Goal: Information Seeking & Learning: Learn about a topic

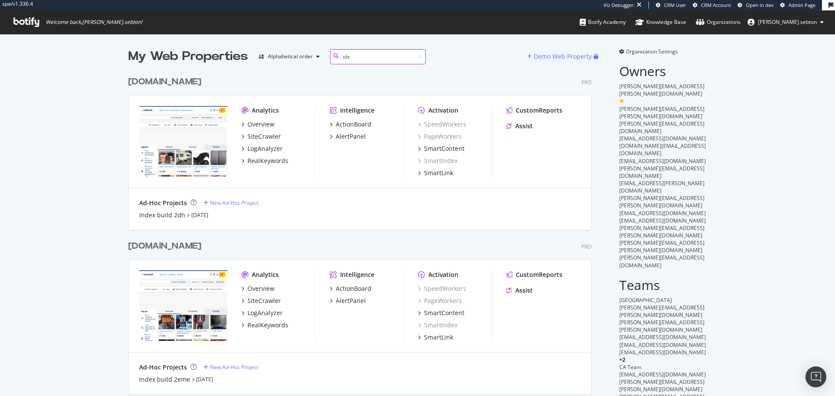
scroll to position [198, 464]
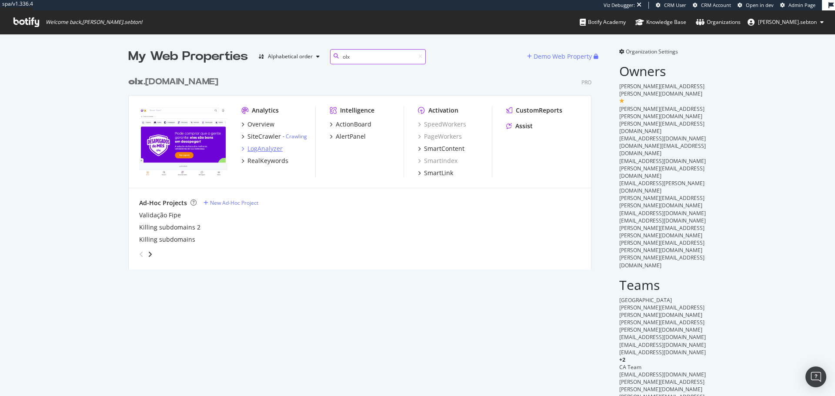
type input "olx"
click at [273, 147] on div "LogAnalyzer" at bounding box center [265, 148] width 35 height 9
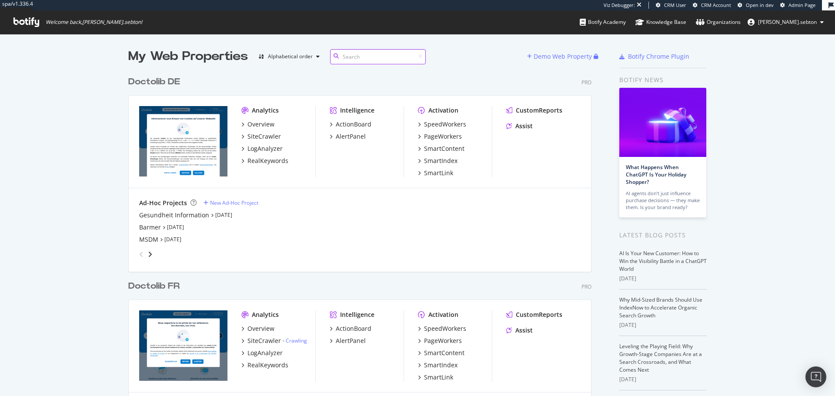
scroll to position [702, 464]
click at [168, 285] on div "Doctolib FR" at bounding box center [153, 286] width 51 height 13
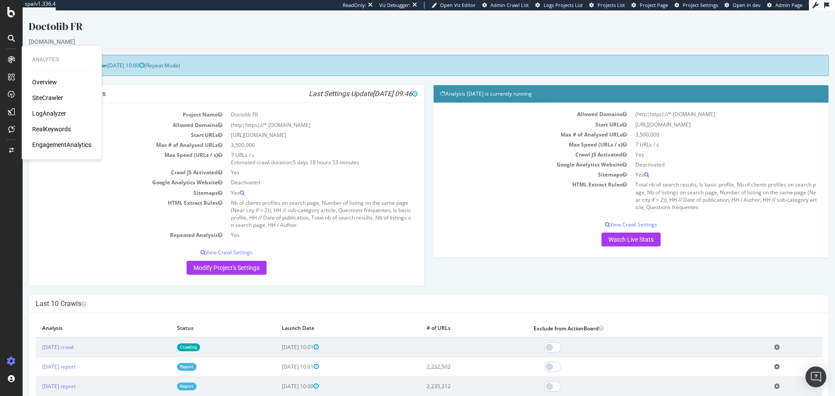
click at [52, 96] on div "SiteCrawler" at bounding box center [47, 98] width 31 height 9
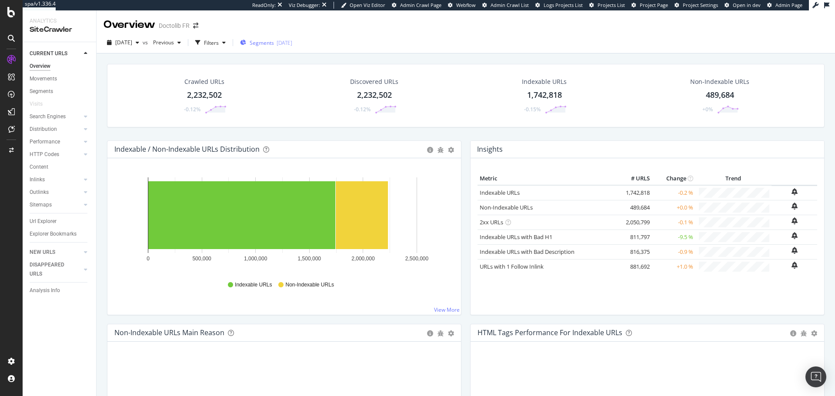
click at [292, 45] on div "2025-08-12" at bounding box center [285, 42] width 16 height 7
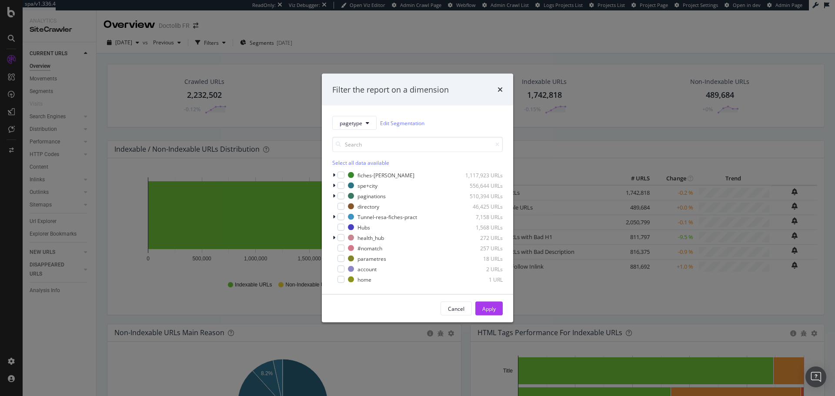
click at [332, 184] on div "pagetype Edit Segmentation Select all data available fiches-prat 1,117,923 URLs…" at bounding box center [417, 200] width 191 height 189
click at [335, 184] on icon "modal" at bounding box center [334, 185] width 3 height 5
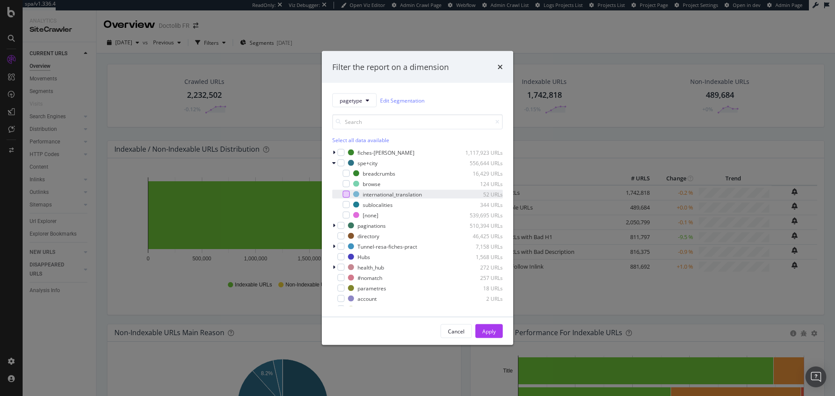
click at [348, 194] on div "modal" at bounding box center [346, 194] width 7 height 7
click at [494, 329] on div "Apply" at bounding box center [489, 331] width 13 height 7
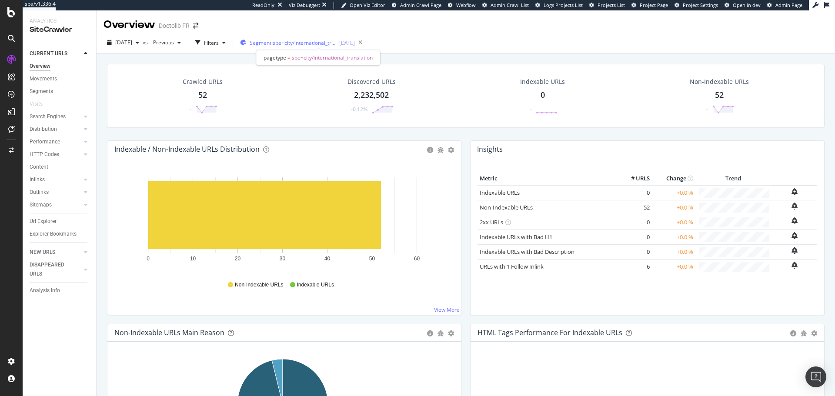
click at [281, 44] on span "Segment: spe+city/international_translation" at bounding box center [293, 42] width 87 height 7
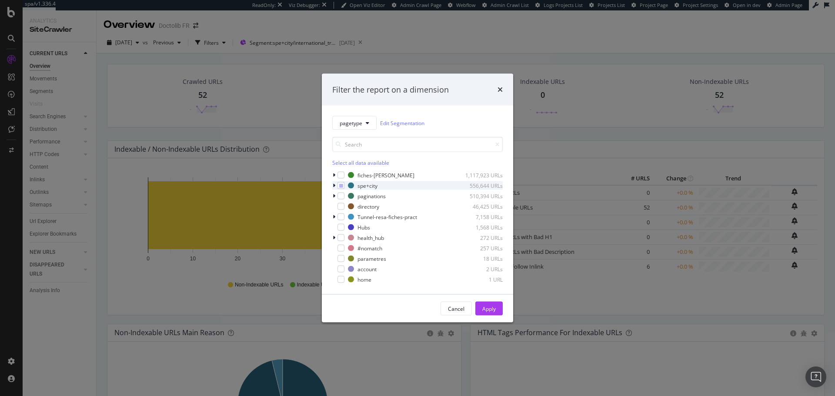
click at [335, 185] on icon "modal" at bounding box center [334, 185] width 3 height 5
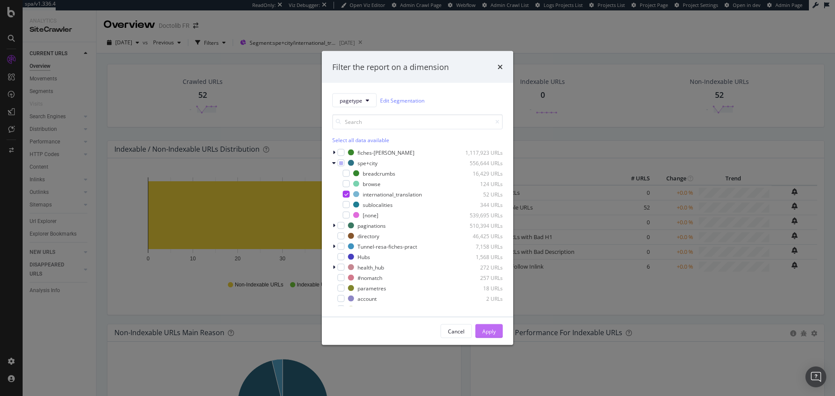
click at [497, 331] on button "Apply" at bounding box center [489, 332] width 27 height 14
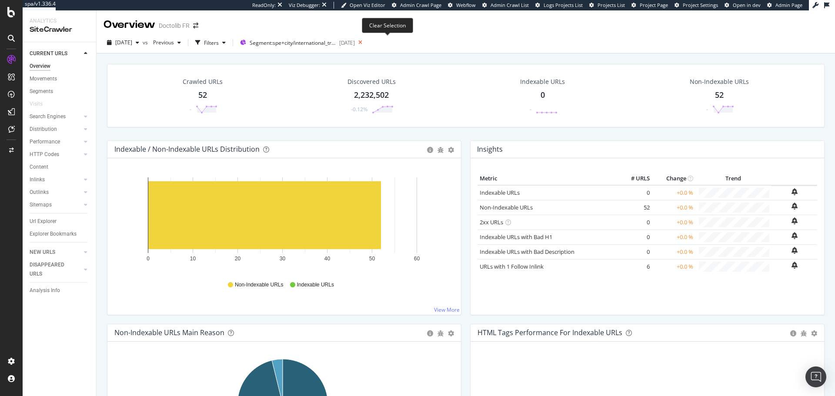
click at [366, 43] on icon at bounding box center [360, 43] width 11 height 12
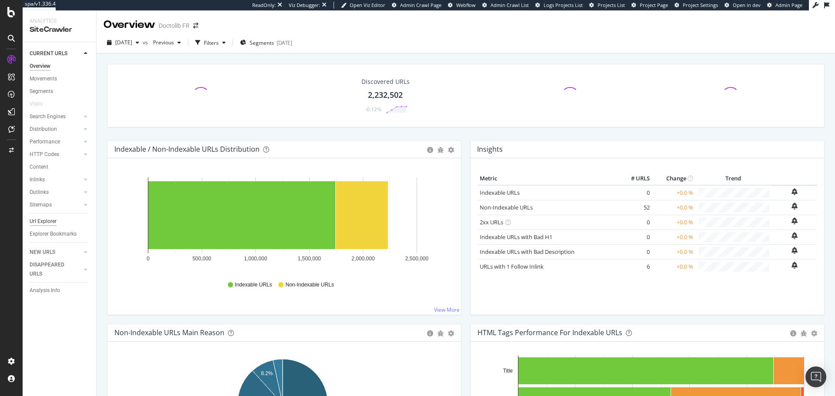
click at [50, 217] on div "Url Explorer" at bounding box center [43, 221] width 27 height 9
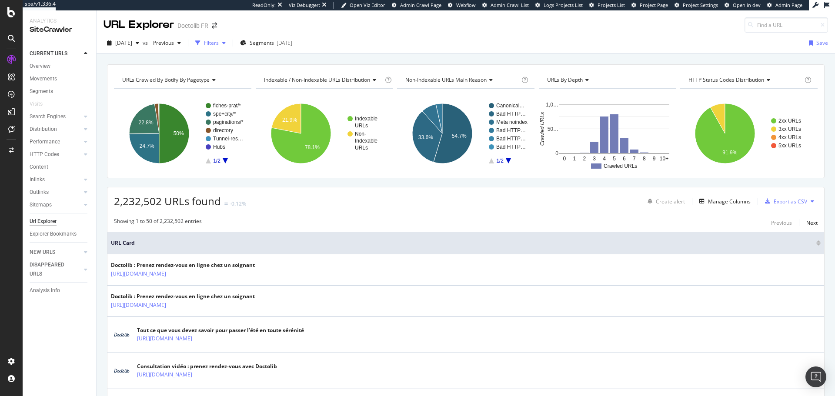
click at [219, 43] on div "Filters" at bounding box center [211, 42] width 15 height 7
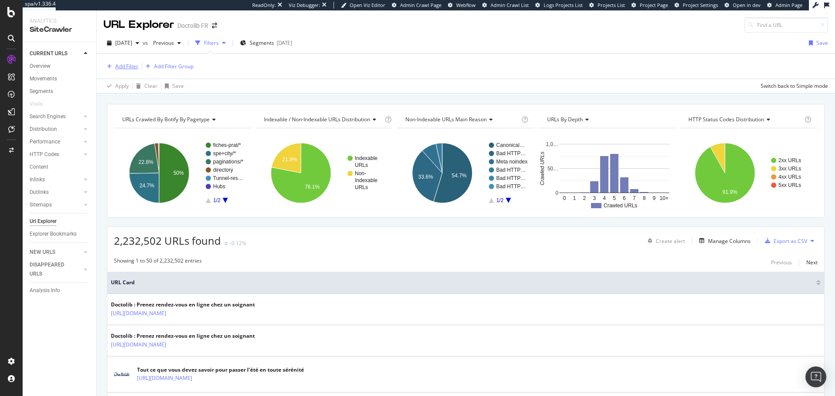
click at [134, 64] on div "Add Filter" at bounding box center [126, 66] width 23 height 7
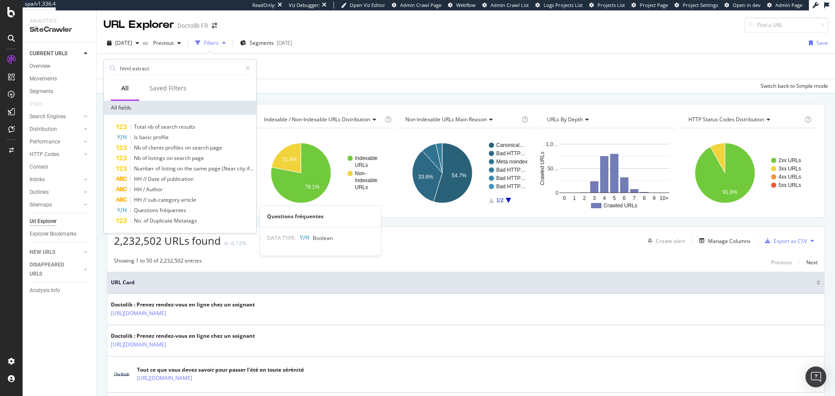
type input "html extract"
click at [186, 213] on span "fréquentes" at bounding box center [173, 210] width 27 height 7
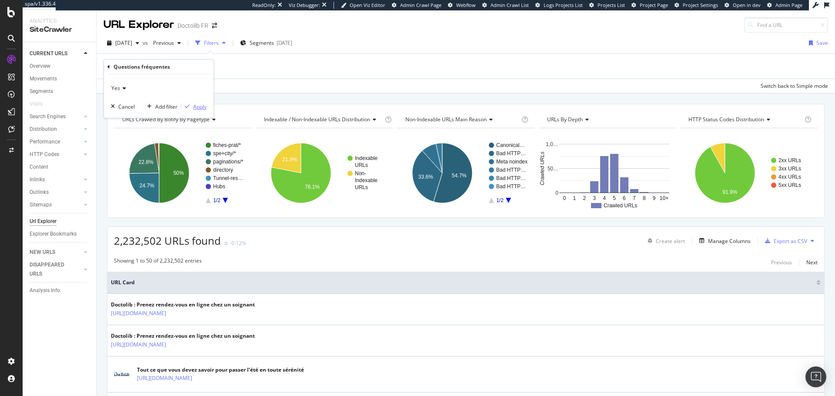
click at [202, 105] on div "Apply" at bounding box center [199, 106] width 13 height 7
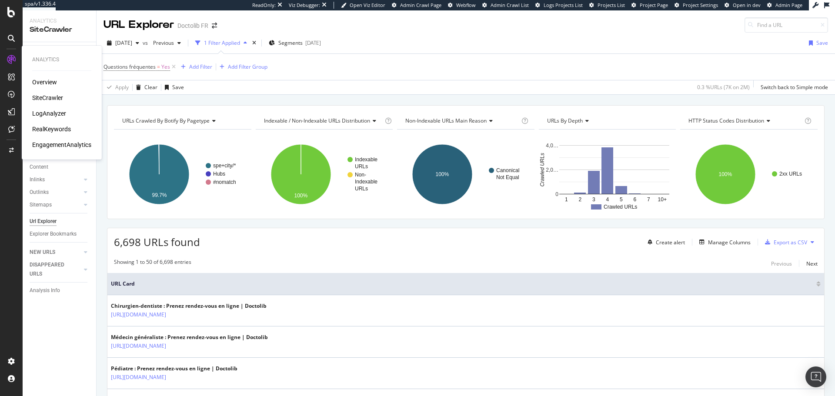
click at [58, 116] on div "LogAnalyzer" at bounding box center [49, 113] width 34 height 9
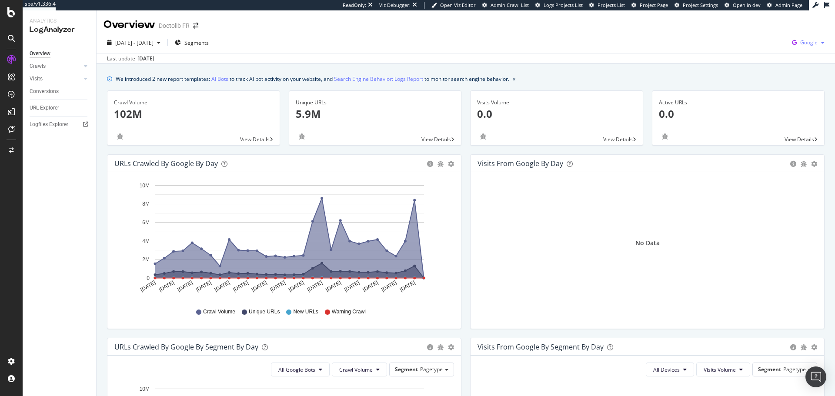
click at [801, 40] on span "Google" at bounding box center [809, 42] width 17 height 7
click at [756, 50] on span "OpenAI" at bounding box center [759, 51] width 32 height 8
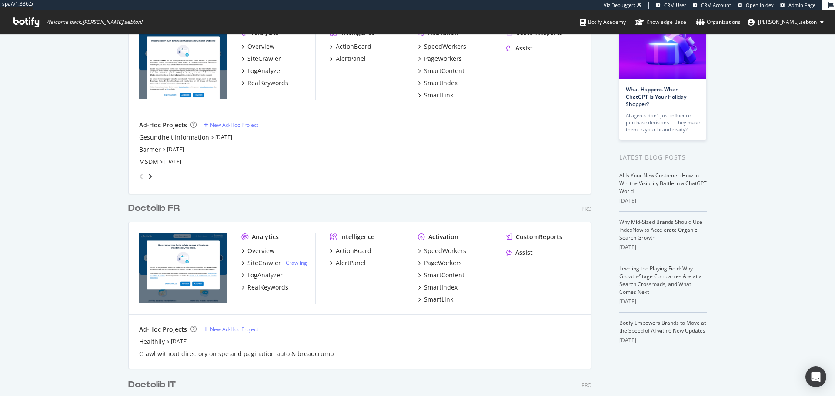
scroll to position [174, 0]
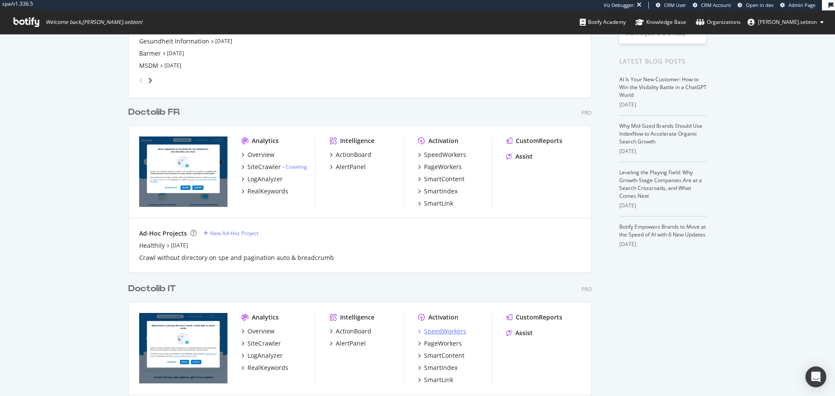
click at [446, 329] on div "SpeedWorkers" at bounding box center [445, 331] width 42 height 9
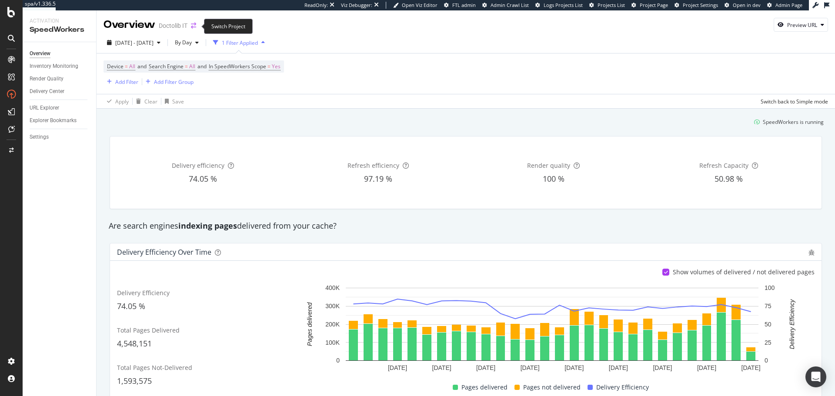
click at [192, 24] on icon "arrow-right-arrow-left" at bounding box center [193, 26] width 5 height 6
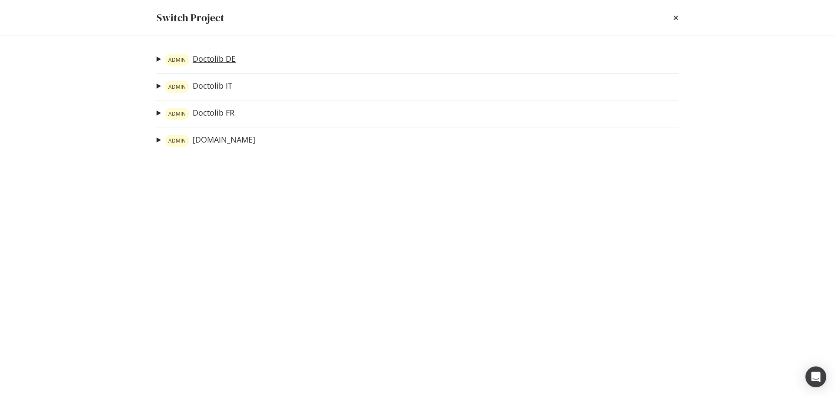
click at [214, 56] on link "ADMIN Doctolib DE" at bounding box center [200, 60] width 71 height 12
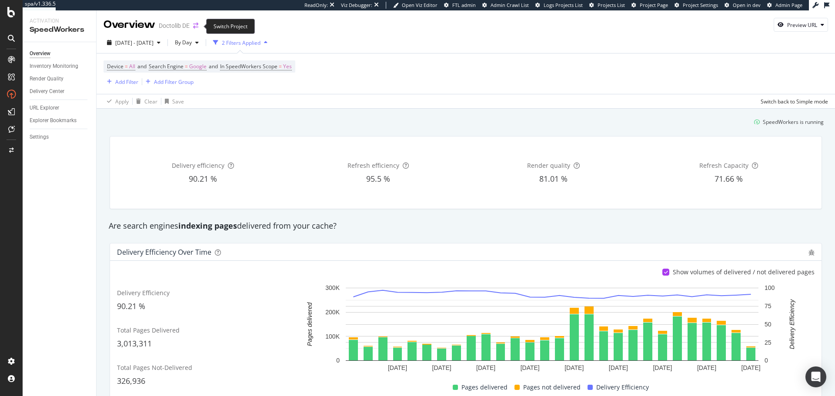
click at [197, 24] on icon "arrow-right-arrow-left" at bounding box center [195, 26] width 5 height 6
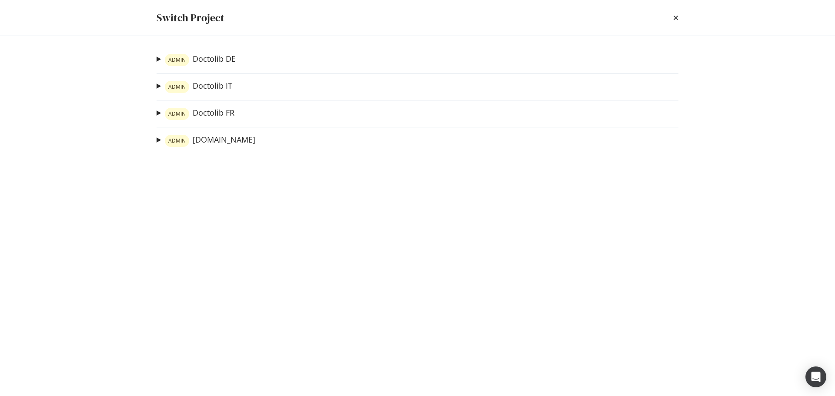
click at [223, 80] on div "ADMIN Doctolib DE Gesundheit Information Ad-Hoc Project Barmer Ad-Hoc Project M…" at bounding box center [417, 216] width 557 height 360
click at [225, 112] on link "ADMIN Doctolib FR" at bounding box center [200, 114] width 70 height 12
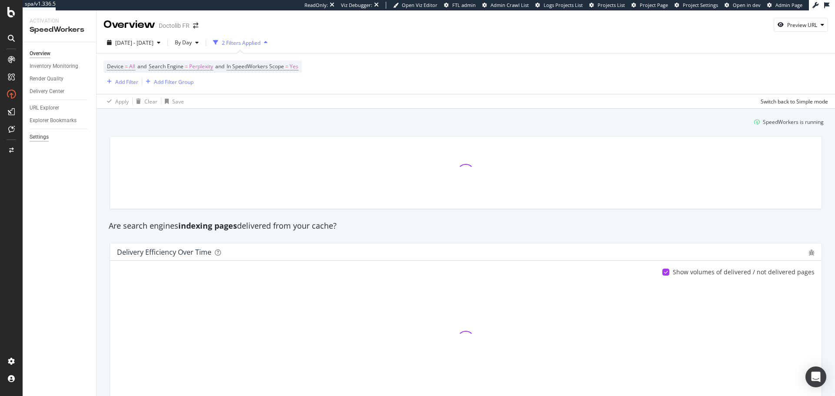
click at [41, 134] on div "Settings" at bounding box center [39, 137] width 19 height 9
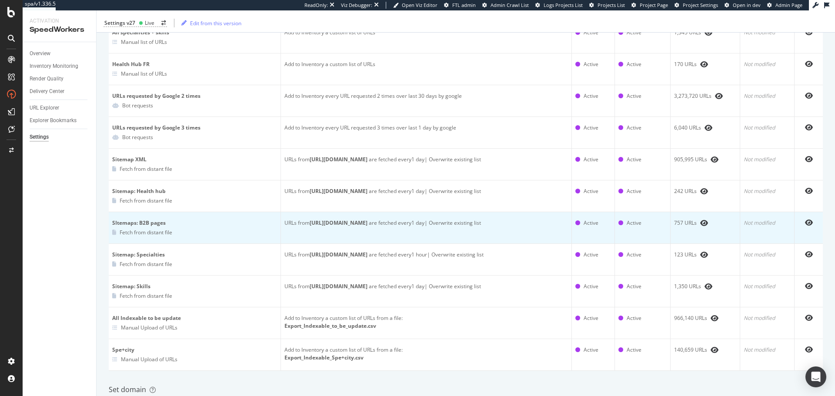
scroll to position [305, 0]
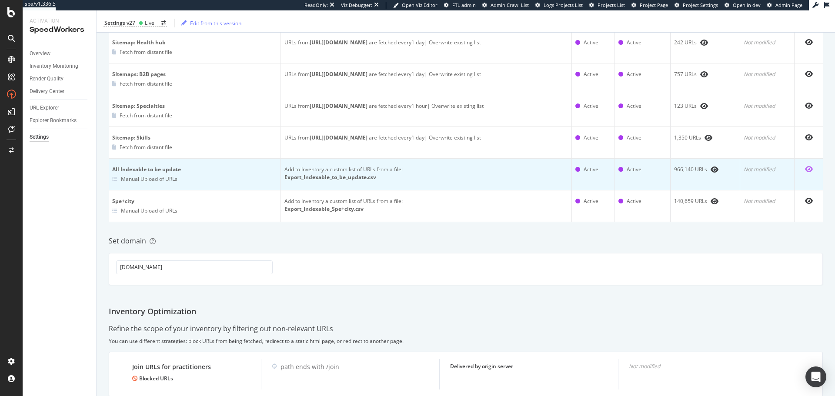
click at [805, 169] on icon "eye" at bounding box center [809, 169] width 8 height 7
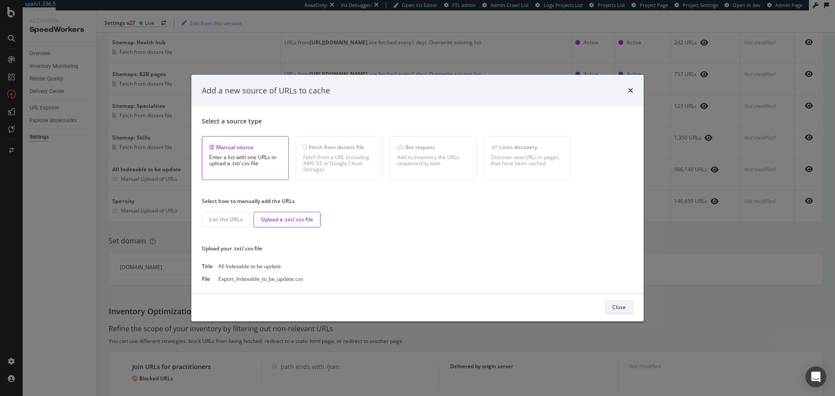
click at [620, 310] on div "Close" at bounding box center [619, 307] width 13 height 7
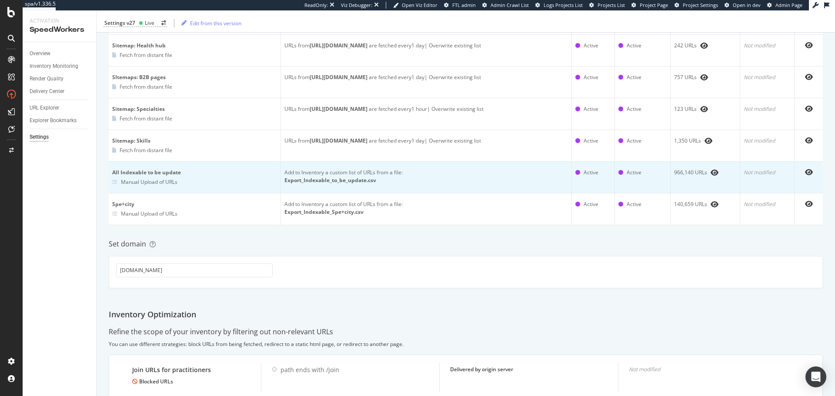
scroll to position [301, 0]
click at [711, 172] on icon "eye" at bounding box center [715, 173] width 8 height 7
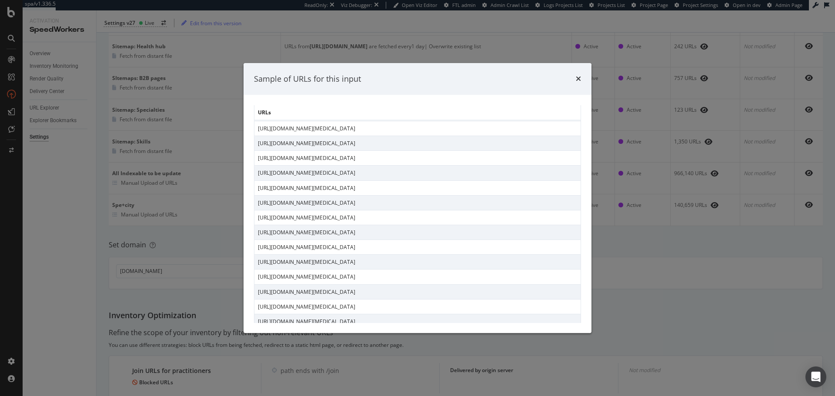
scroll to position [740, 0]
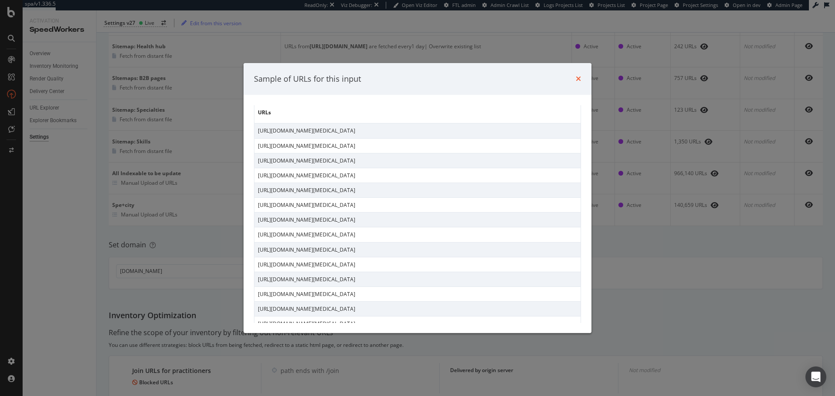
click at [576, 80] on icon "times" at bounding box center [578, 78] width 5 height 7
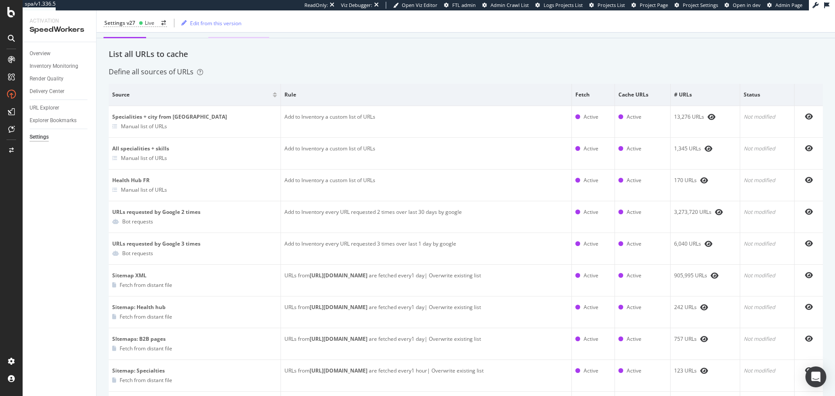
scroll to position [0, 0]
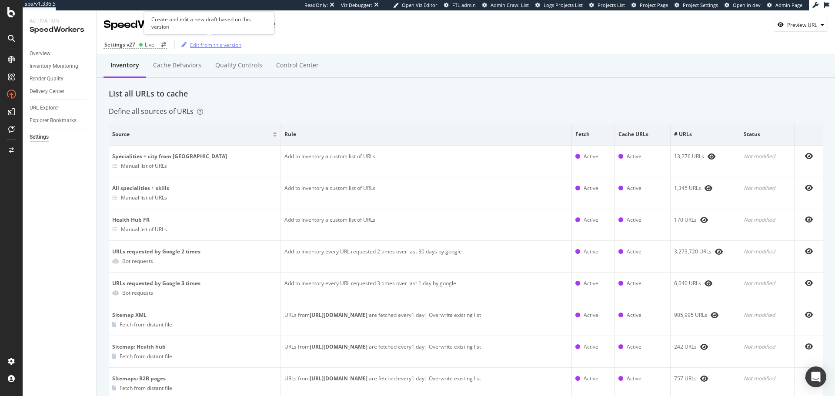
click at [221, 48] on div "Edit from this version" at bounding box center [215, 44] width 51 height 7
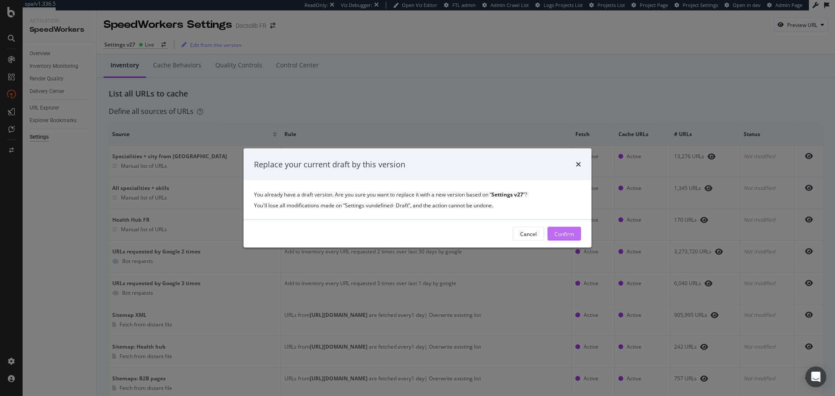
click at [557, 232] on div "Confirm" at bounding box center [565, 233] width 20 height 7
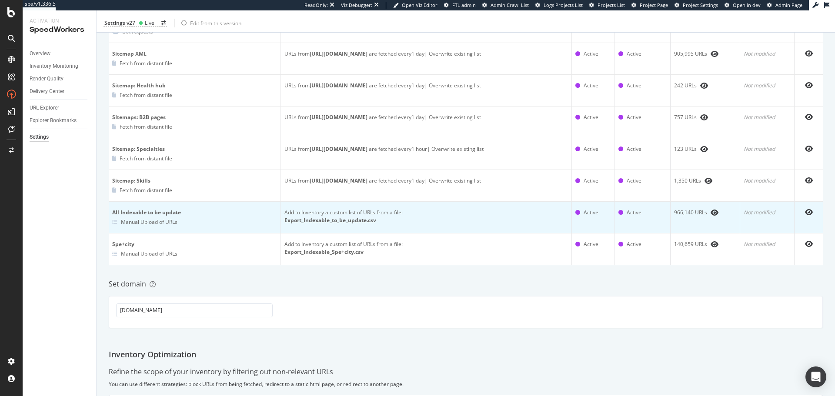
scroll to position [261, 0]
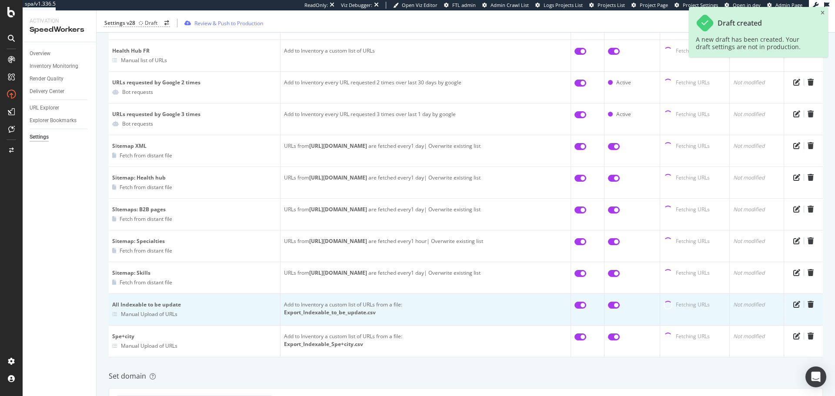
scroll to position [174, 0]
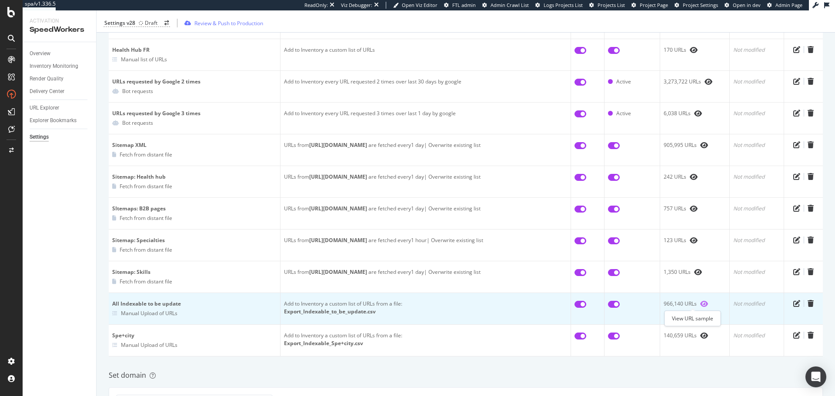
click at [700, 305] on icon "eye" at bounding box center [704, 304] width 8 height 7
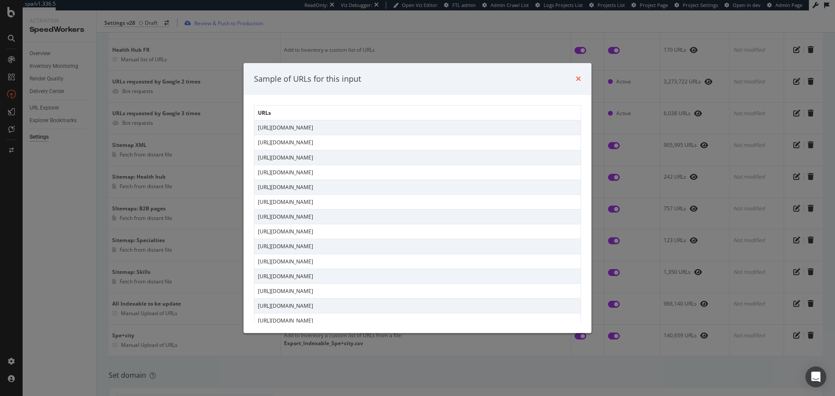
click at [581, 82] on icon "times" at bounding box center [578, 78] width 5 height 7
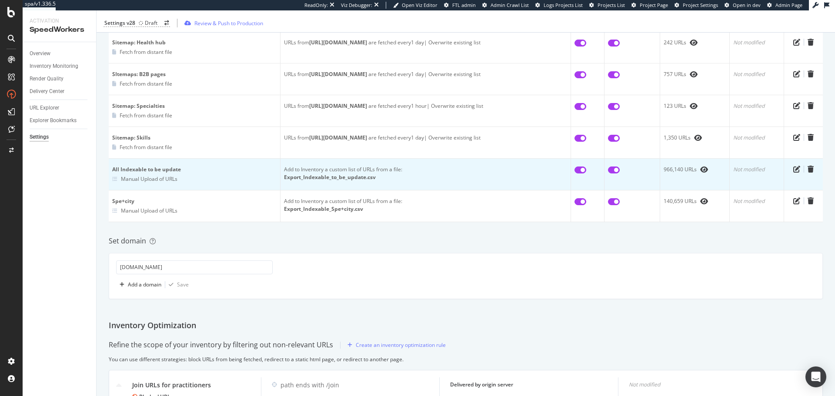
scroll to position [265, 0]
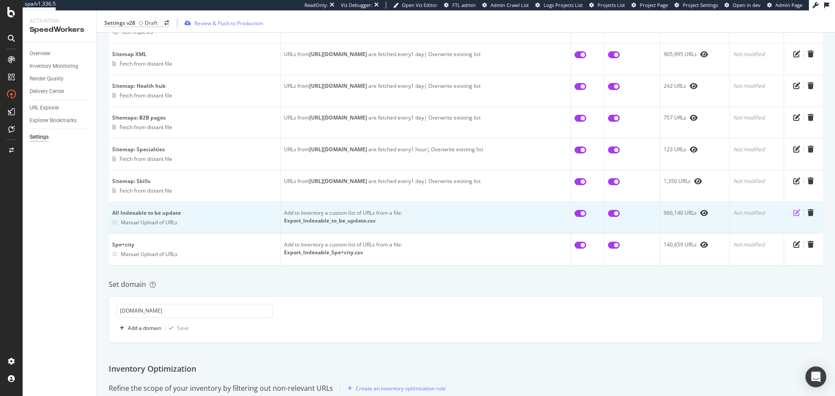
click at [794, 215] on icon "pen-to-square" at bounding box center [797, 212] width 7 height 7
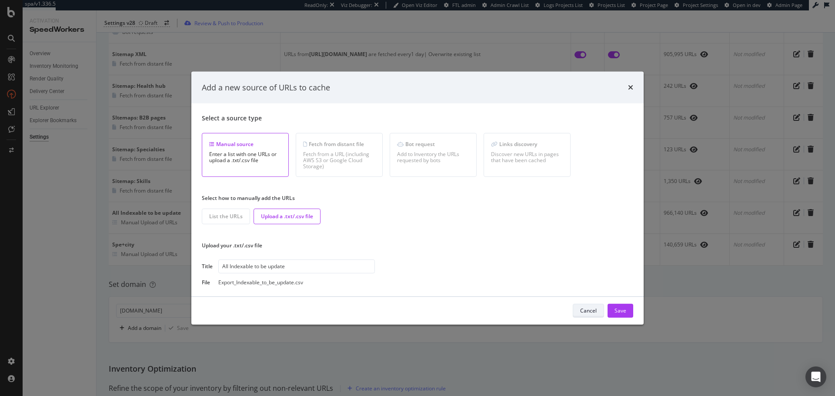
click at [589, 313] on div "Cancel" at bounding box center [588, 310] width 17 height 7
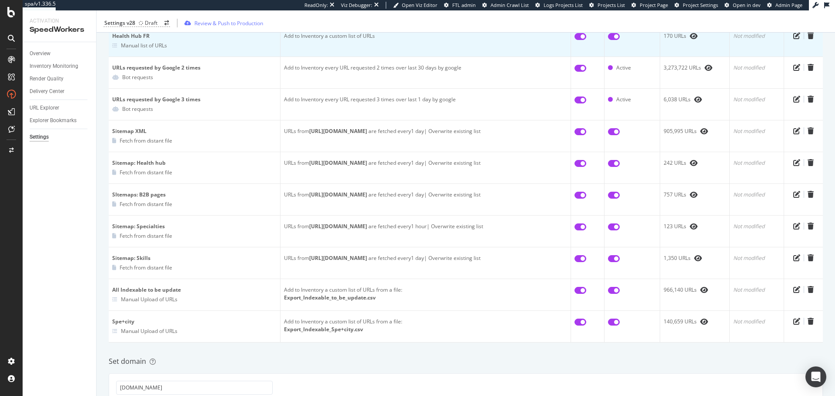
scroll to position [4, 0]
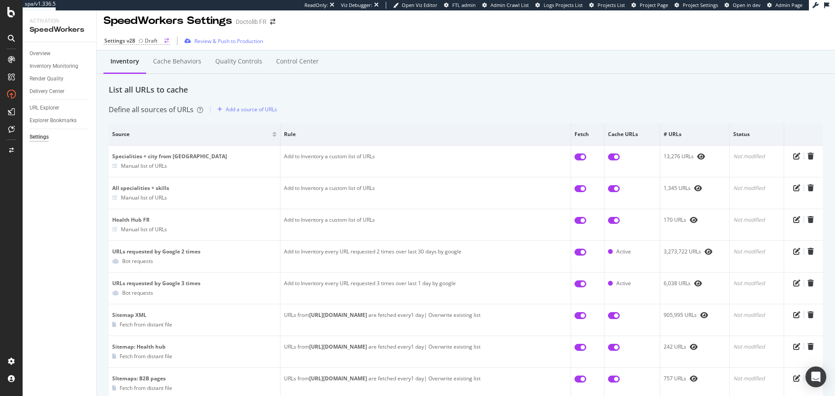
click at [143, 40] on div "Draft" at bounding box center [148, 40] width 19 height 7
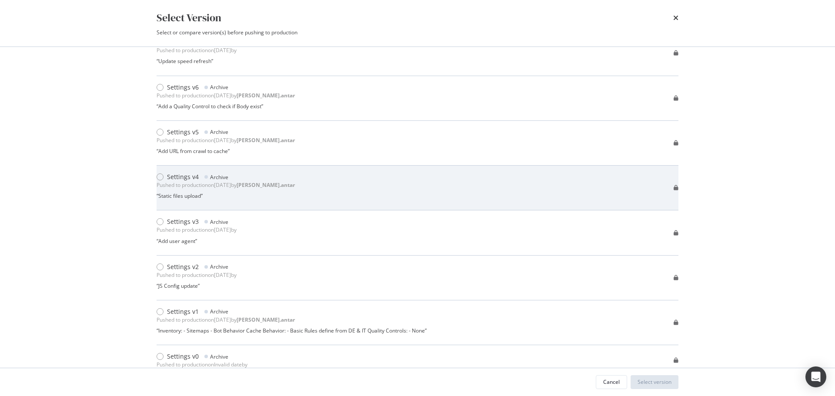
scroll to position [1007, 0]
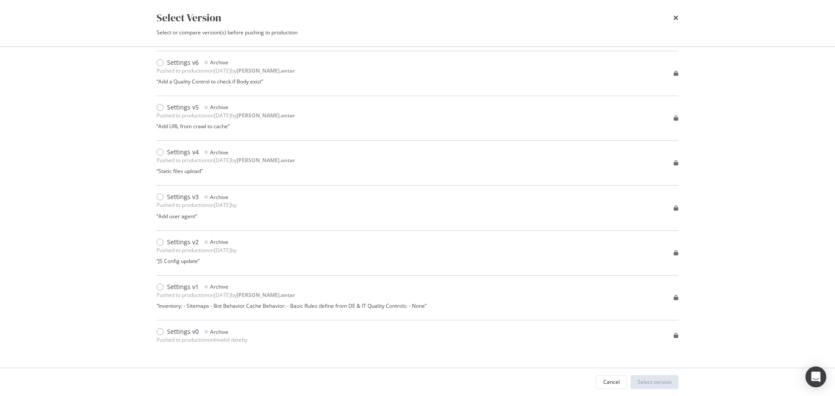
click at [675, 13] on div "times" at bounding box center [676, 17] width 5 height 15
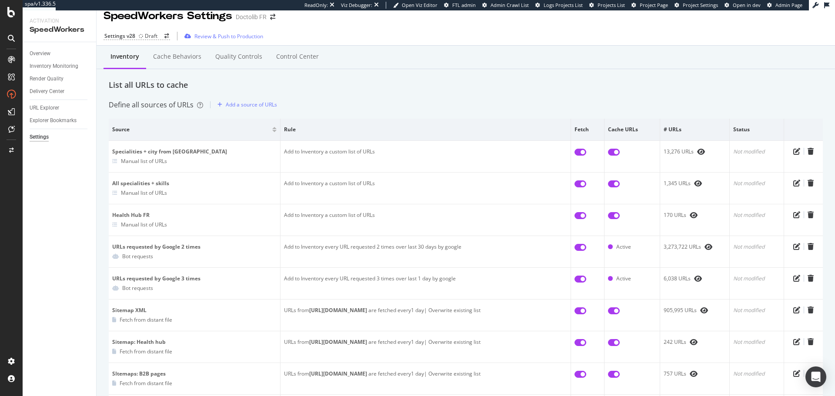
scroll to position [0, 0]
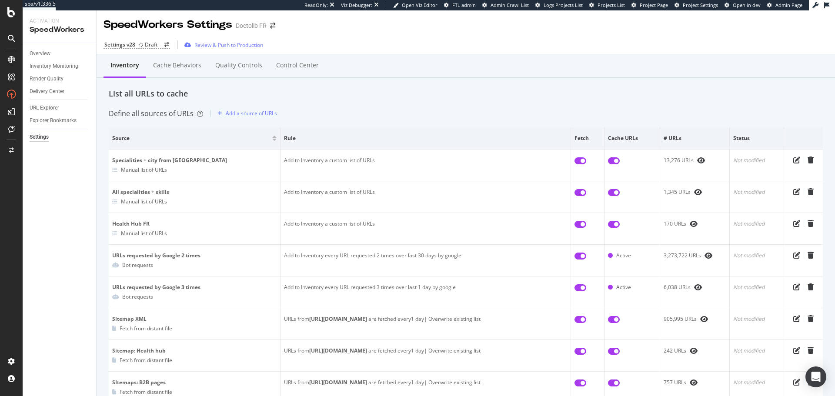
click at [181, 54] on div "Settings v28 Draft Review & Push to Production" at bounding box center [466, 45] width 739 height 18
click at [181, 64] on div "Cache behaviors" at bounding box center [177, 65] width 48 height 9
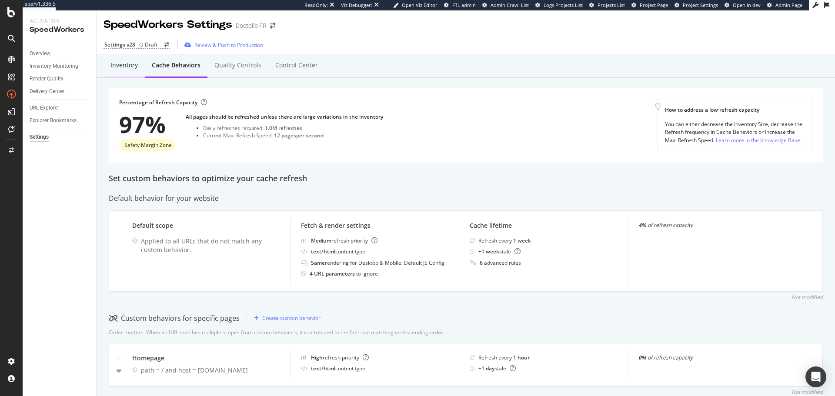
click at [129, 70] on div "Inventory" at bounding box center [124, 66] width 41 height 24
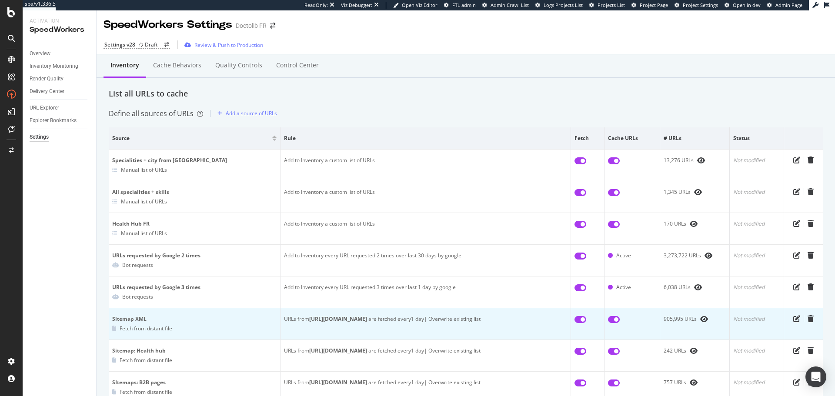
scroll to position [218, 0]
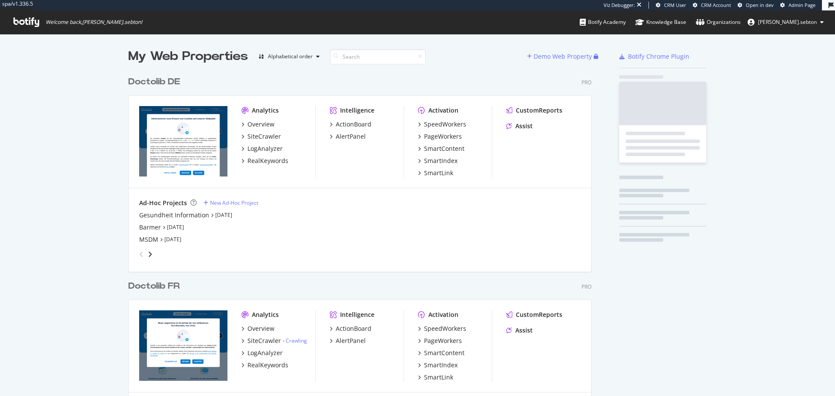
scroll to position [702, 464]
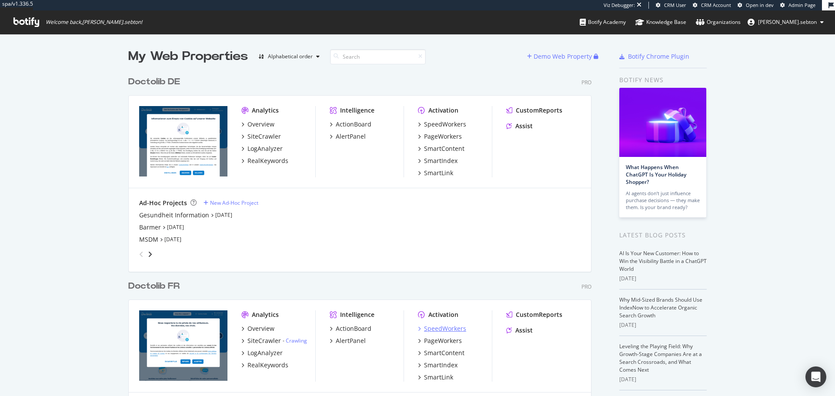
click at [457, 332] on div "SpeedWorkers" at bounding box center [445, 329] width 42 height 9
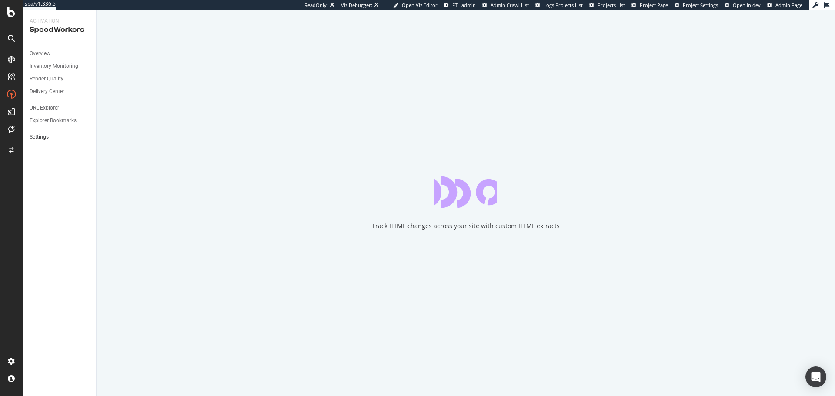
click at [50, 138] on link "Settings" at bounding box center [60, 137] width 60 height 9
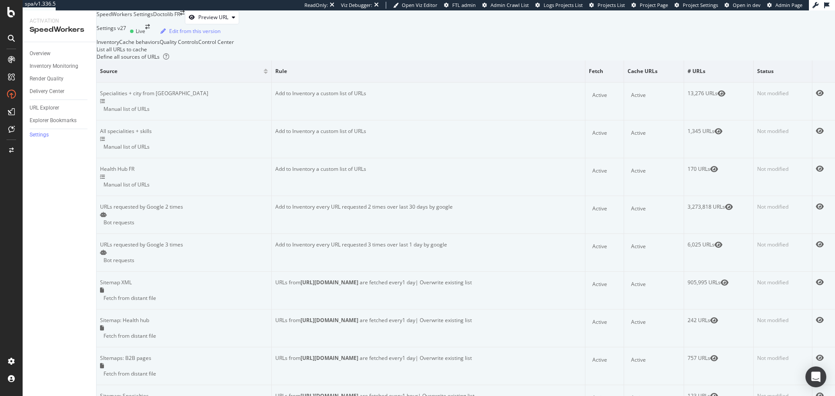
click at [234, 46] on div "Control Center" at bounding box center [216, 41] width 36 height 7
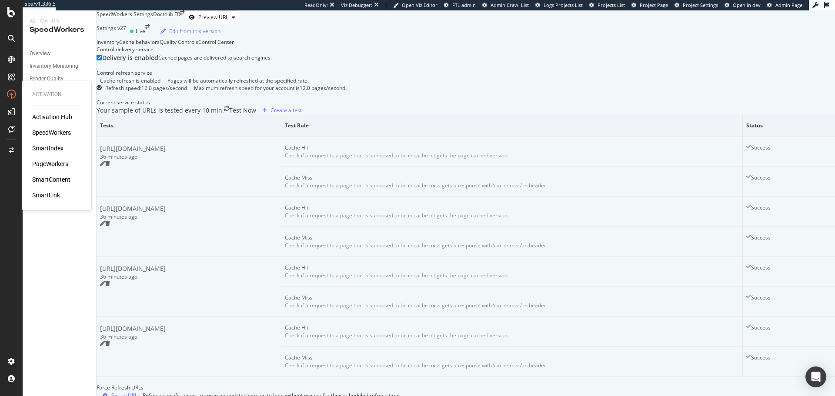
click at [54, 134] on div "SpeedWorkers" at bounding box center [51, 132] width 39 height 9
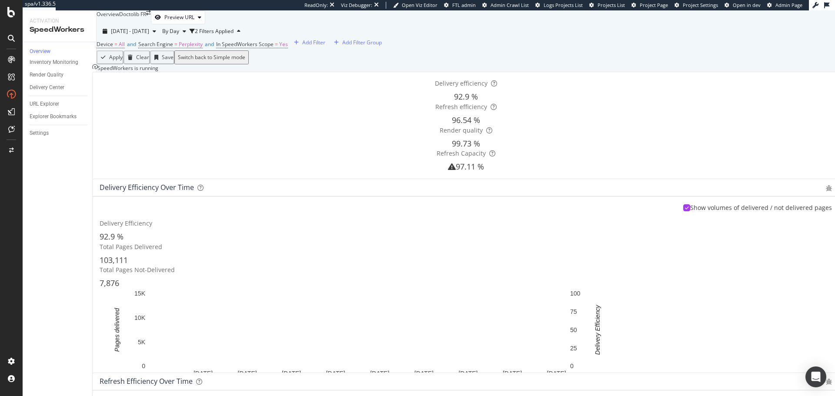
scroll to position [452, 0]
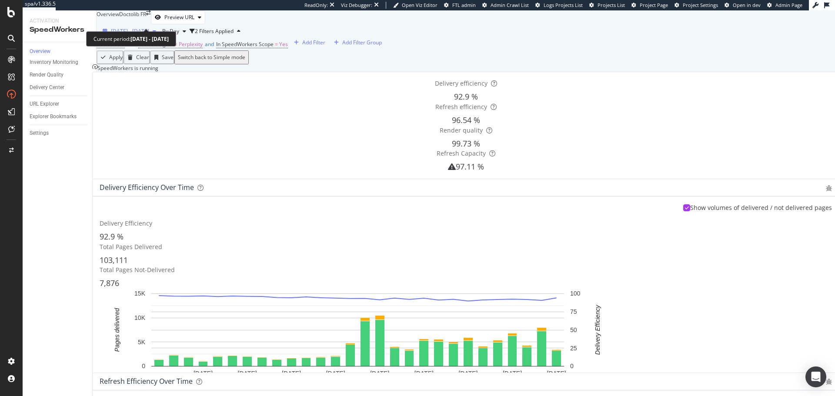
click at [149, 27] on span "[DATE] - [DATE]" at bounding box center [130, 30] width 38 height 7
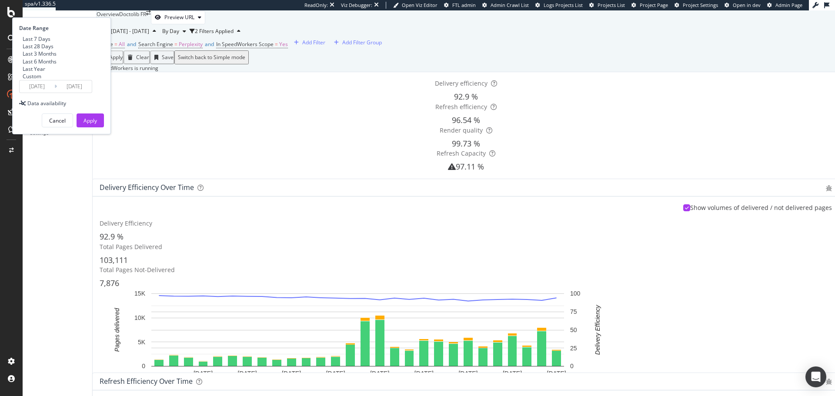
click at [57, 57] on div "Last 3 Months" at bounding box center [40, 53] width 34 height 7
type input "[DATE]"
click at [97, 124] on div "Apply" at bounding box center [90, 120] width 13 height 7
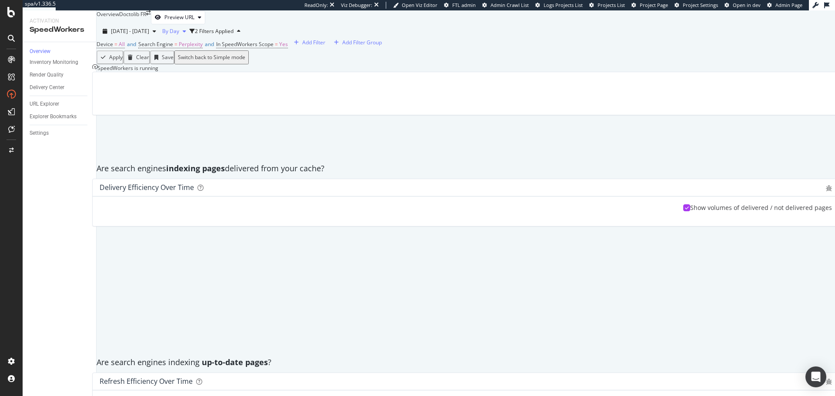
click at [190, 25] on div "By Day" at bounding box center [175, 31] width 27 height 13
click at [205, 33] on div "By Hour" at bounding box center [208, 38] width 37 height 13
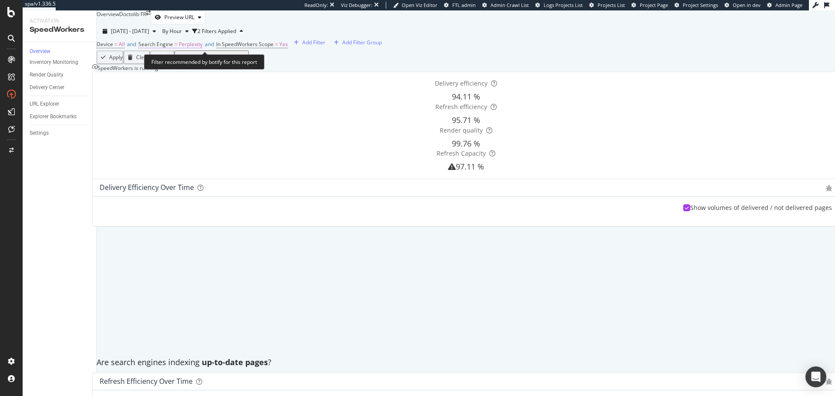
click at [203, 44] on span "Perplexity" at bounding box center [191, 43] width 24 height 7
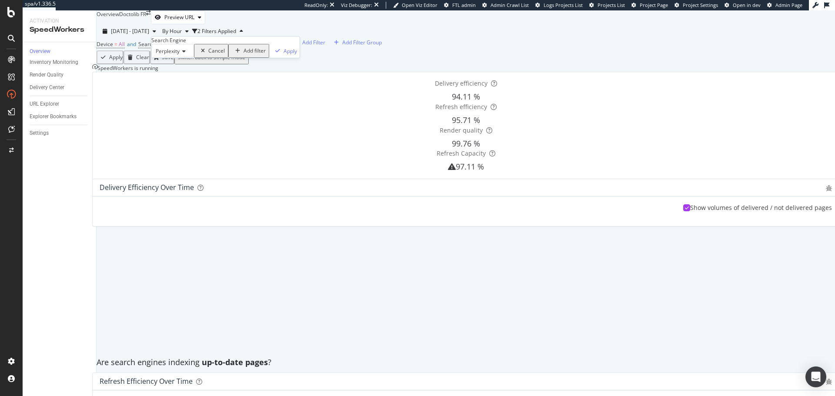
click at [186, 54] on icon at bounding box center [183, 51] width 6 height 5
click at [178, 74] on span "All Search Engines" at bounding box center [166, 66] width 24 height 15
click at [305, 55] on div "Apply" at bounding box center [311, 50] width 13 height 7
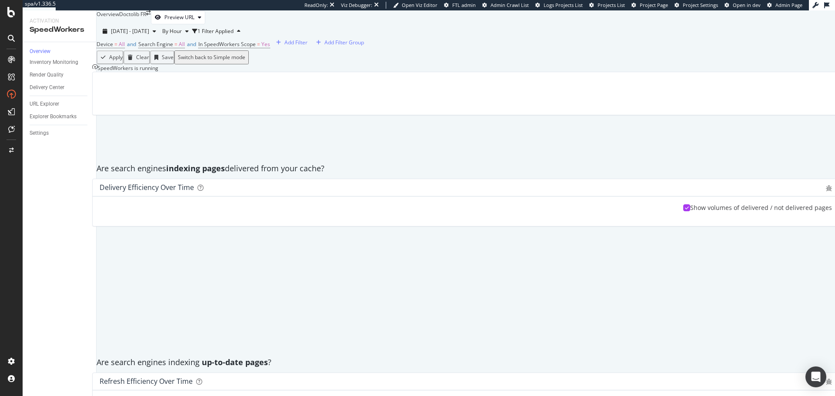
click at [242, 64] on div "Apply Clear Save Switch back to Simple mode" at bounding box center [466, 57] width 739 height 14
click at [149, 27] on span "2025 May. 21st - Aug. 20th" at bounding box center [130, 30] width 38 height 7
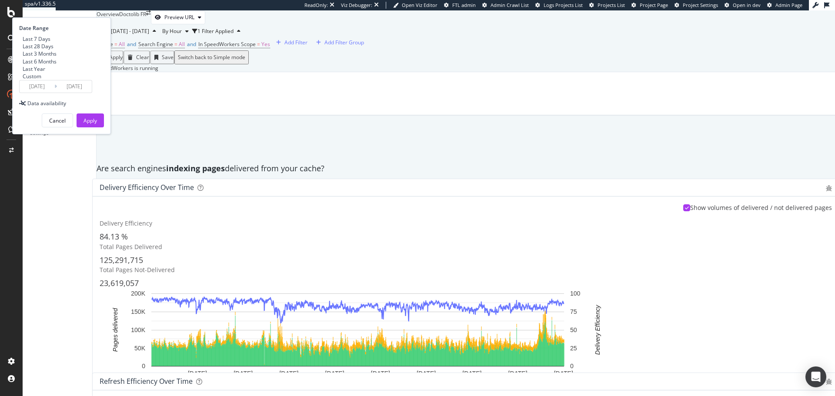
click at [19, 39] on div "Last 7 Days" at bounding box center [19, 39] width 0 height 0
click at [97, 124] on div "Apply" at bounding box center [90, 120] width 13 height 7
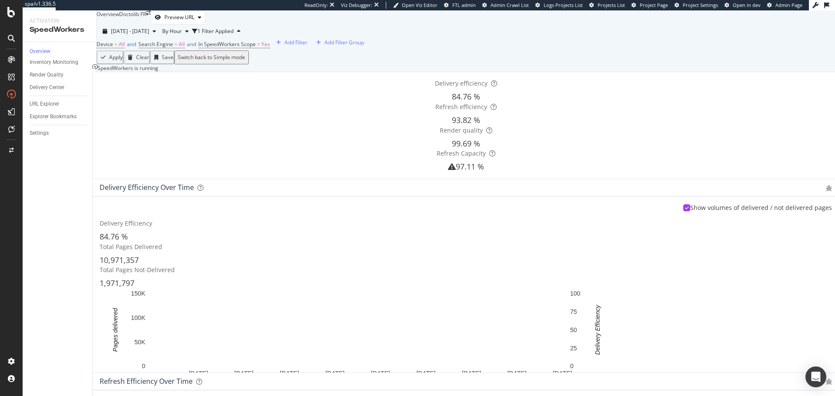
scroll to position [235, 0]
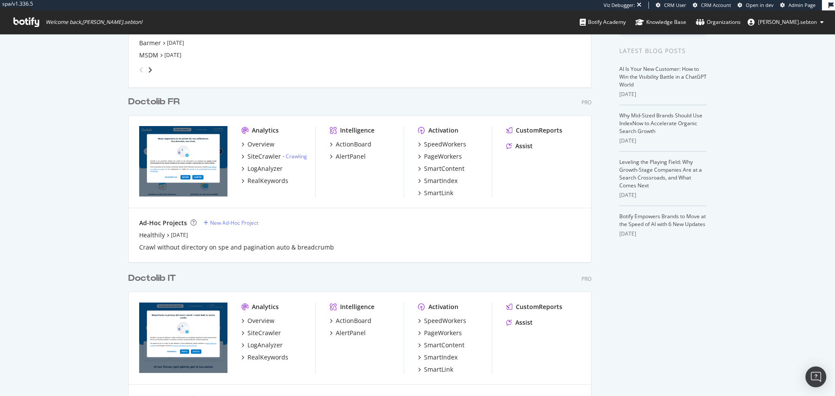
scroll to position [218, 0]
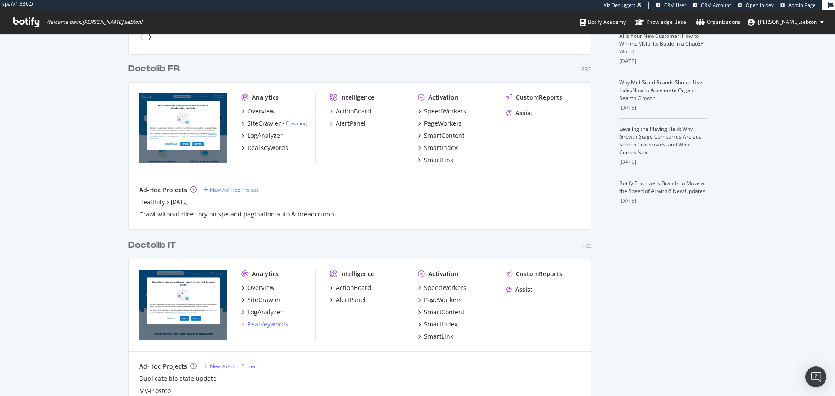
click at [265, 322] on div "RealKeywords" at bounding box center [268, 324] width 41 height 9
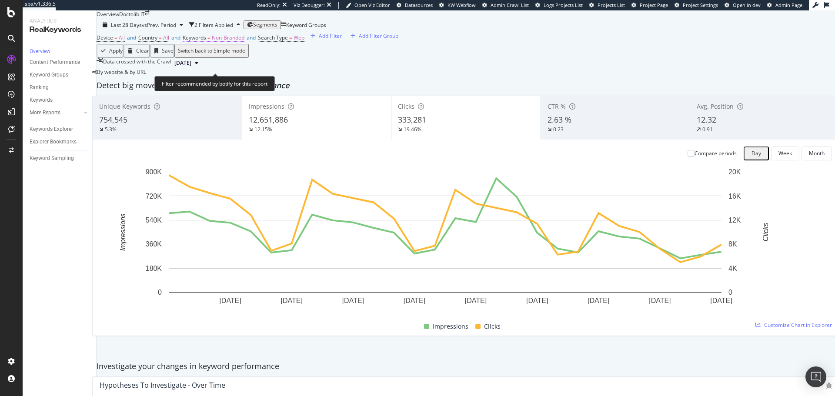
click at [245, 41] on span "Non-Branded" at bounding box center [228, 37] width 33 height 7
click at [231, 78] on div "Non-Branded" at bounding box center [221, 72] width 43 height 11
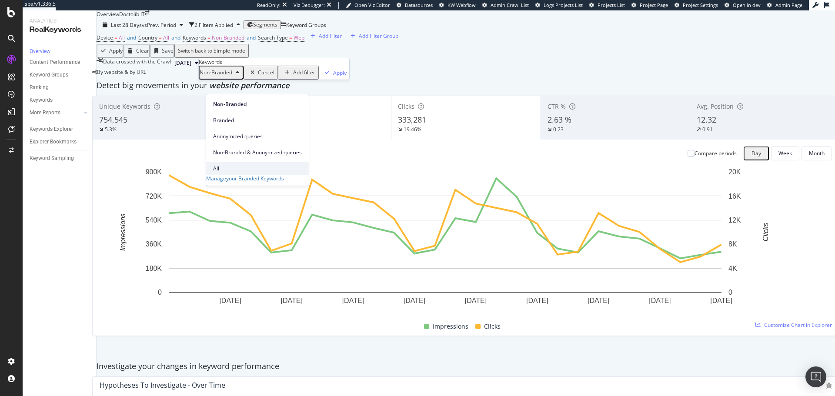
click at [232, 162] on div "All" at bounding box center [257, 168] width 103 height 13
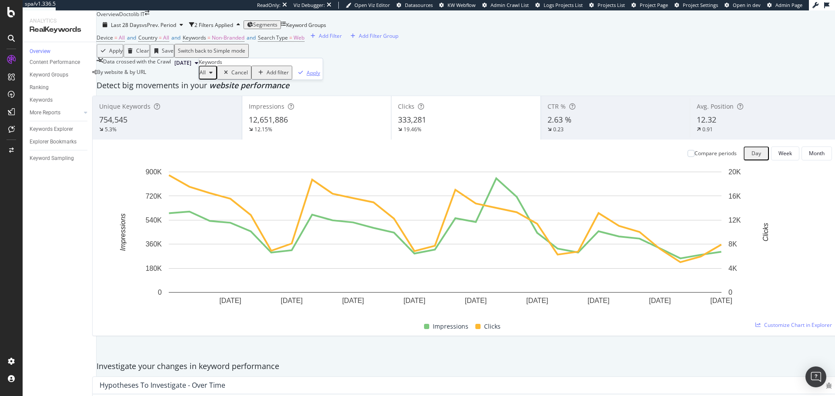
click at [307, 77] on div "Apply" at bounding box center [313, 72] width 13 height 7
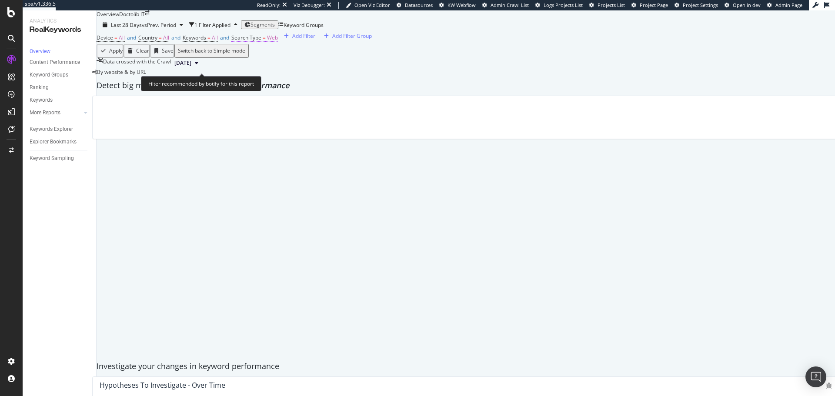
click at [261, 41] on span "Search Type" at bounding box center [246, 37] width 30 height 7
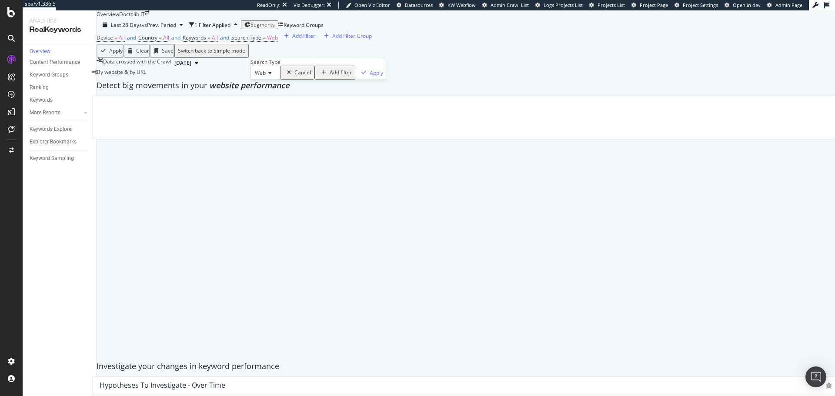
click at [266, 77] on span "Web" at bounding box center [260, 72] width 11 height 7
click at [272, 76] on icon at bounding box center [269, 72] width 6 height 5
click at [279, 89] on div "All" at bounding box center [265, 84] width 29 height 9
click at [365, 77] on div "Apply" at bounding box center [371, 72] width 13 height 7
click at [288, 40] on div "Add Filter" at bounding box center [299, 35] width 23 height 7
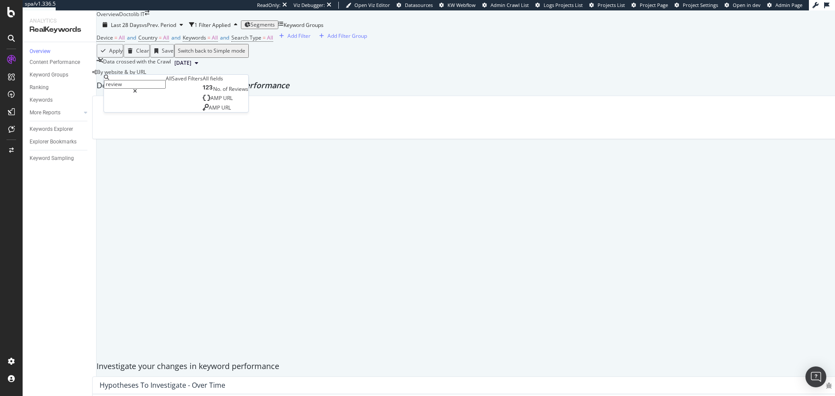
type input "review"
click at [137, 89] on icon at bounding box center [135, 91] width 4 height 5
click at [328, 44] on div "Device = All and Country = All and Keywords = All and Search Type = All Add Fil…" at bounding box center [466, 38] width 739 height 12
click at [279, 39] on icon "button" at bounding box center [281, 36] width 5 height 5
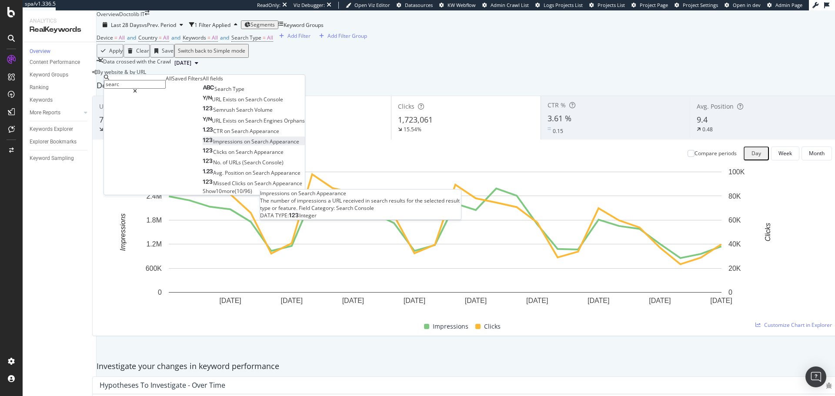
type input "searc"
click at [270, 145] on span "Appearance" at bounding box center [285, 141] width 30 height 7
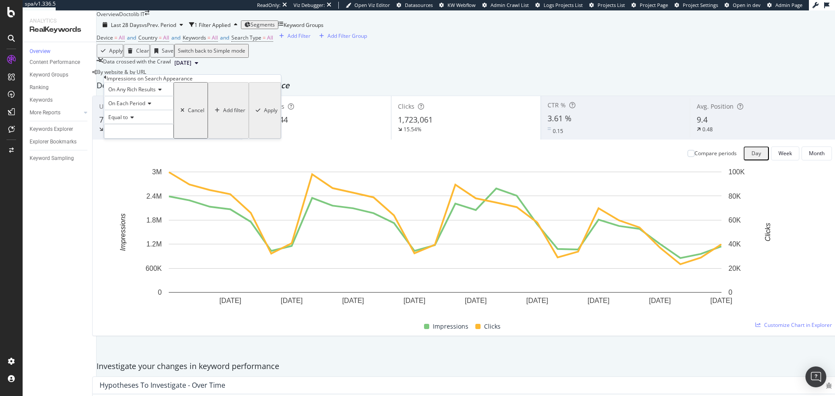
click at [155, 93] on span "On Any Rich Results" at bounding box center [131, 89] width 47 height 7
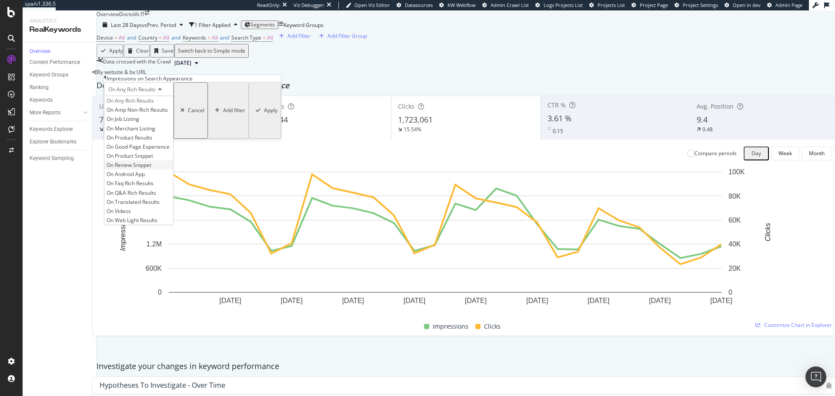
click at [164, 170] on div "On Review Snippet" at bounding box center [138, 165] width 69 height 9
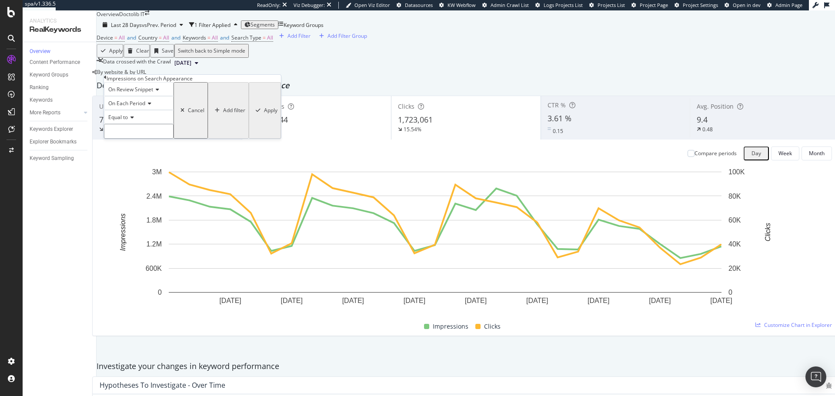
click at [134, 139] on input "number" at bounding box center [139, 131] width 70 height 15
click at [134, 124] on div "Equal to" at bounding box center [139, 117] width 70 height 14
drag, startPoint x: 141, startPoint y: 195, endPoint x: 140, endPoint y: 175, distance: 19.6
click at [138, 169] on span "Greater than" at bounding box center [122, 165] width 31 height 7
drag, startPoint x: 141, startPoint y: 157, endPoint x: 144, endPoint y: 152, distance: 5.1
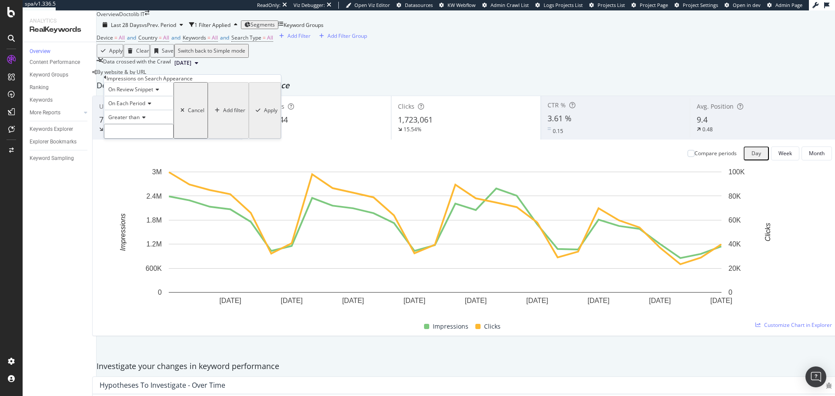
click at [143, 139] on div "On Review Snippet On Each Period Greater than Cancel Add filter Apply" at bounding box center [192, 110] width 177 height 57
type input "0"
click at [263, 114] on div "Apply" at bounding box center [269, 110] width 13 height 7
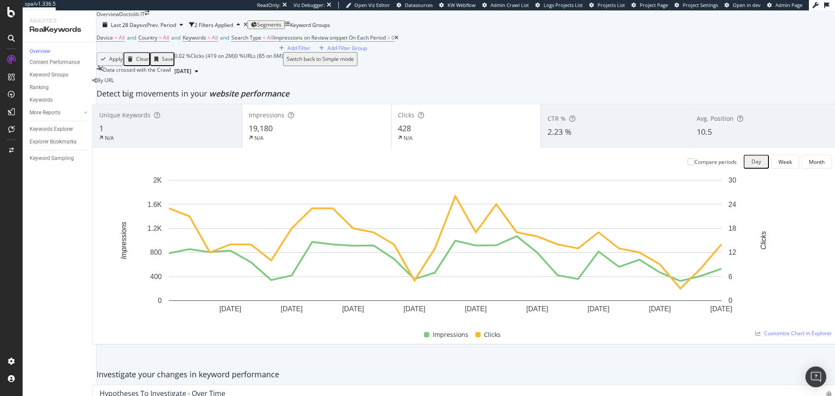
click at [281, 28] on span "Segments" at bounding box center [269, 24] width 24 height 7
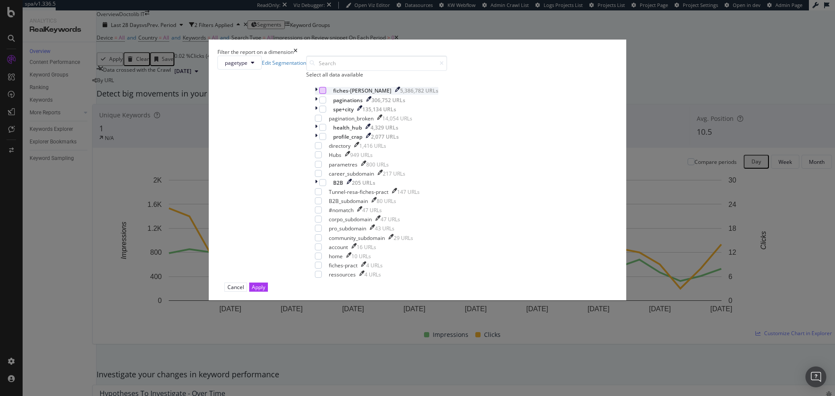
click at [326, 94] on div "modal" at bounding box center [322, 90] width 7 height 7
click at [265, 291] on div "Apply" at bounding box center [258, 287] width 13 height 7
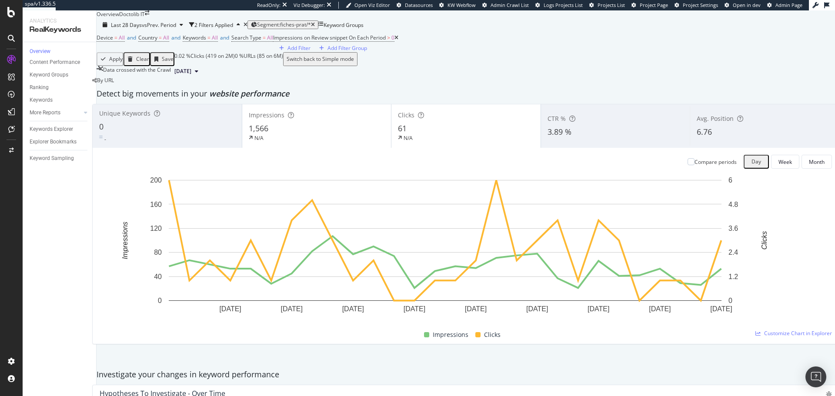
click at [186, 133] on div "0" at bounding box center [167, 126] width 136 height 11
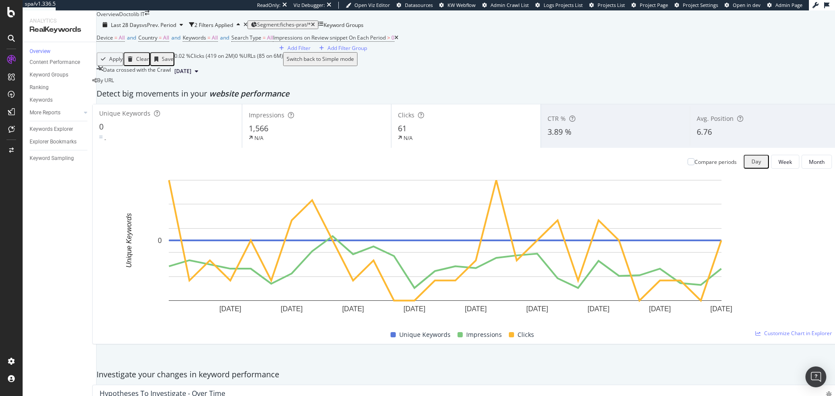
click at [177, 133] on div "0" at bounding box center [167, 126] width 136 height 11
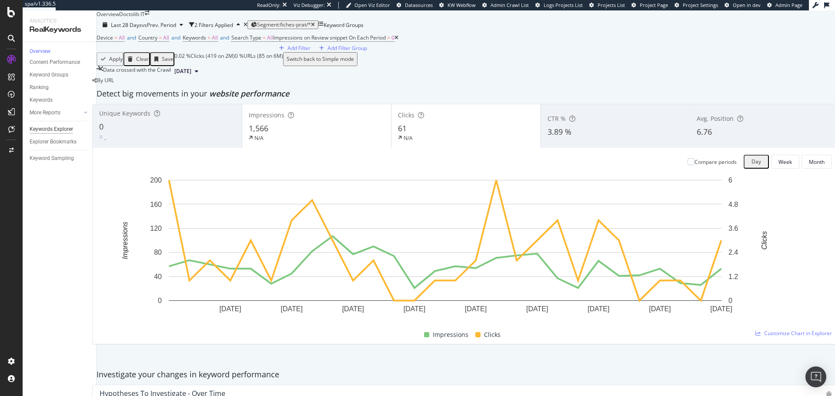
click at [65, 134] on div "Keywords Explorer" at bounding box center [52, 129] width 44 height 9
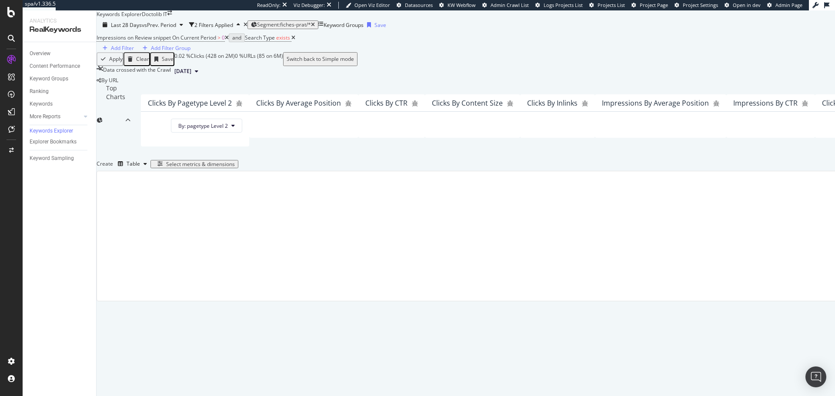
click at [235, 168] on div "Select metrics & dimensions" at bounding box center [200, 164] width 69 height 6
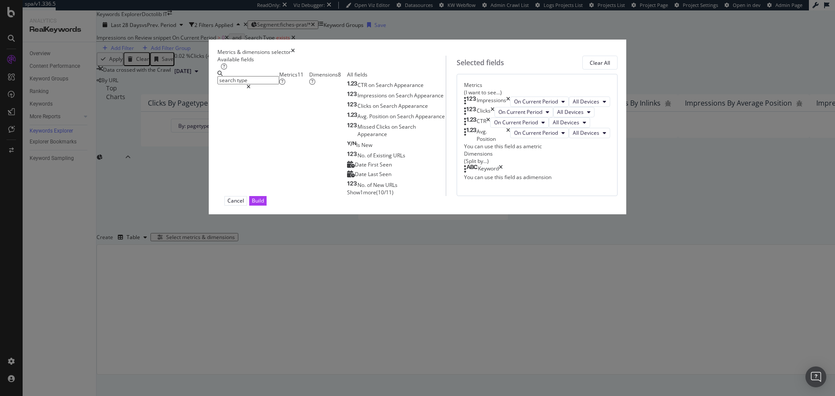
type input "search type"
click at [335, 86] on div "Dimensions 8" at bounding box center [327, 78] width 37 height 15
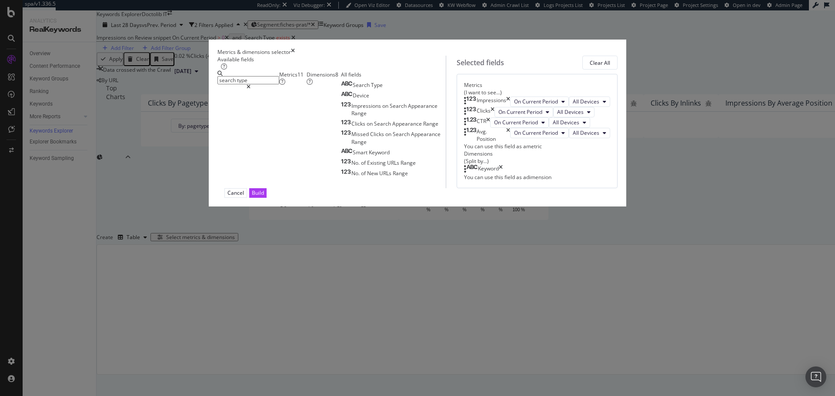
click at [341, 146] on div "Search Type Device Impressions on Search Appearance Range Clicks on Search Appe…" at bounding box center [393, 128] width 105 height 97
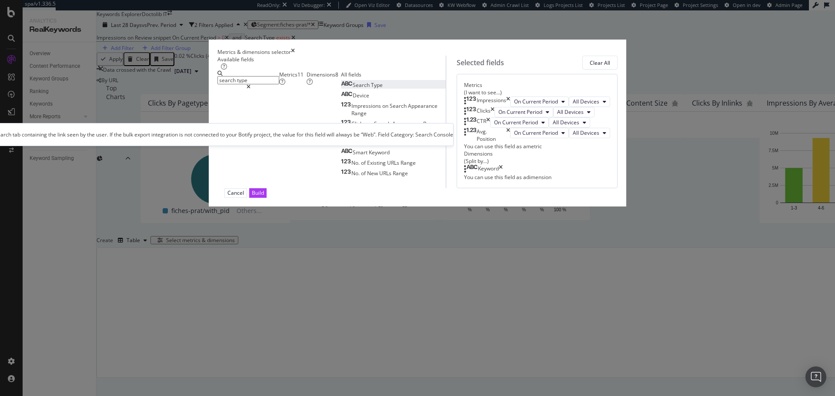
click at [341, 89] on div "Search Type" at bounding box center [362, 84] width 42 height 7
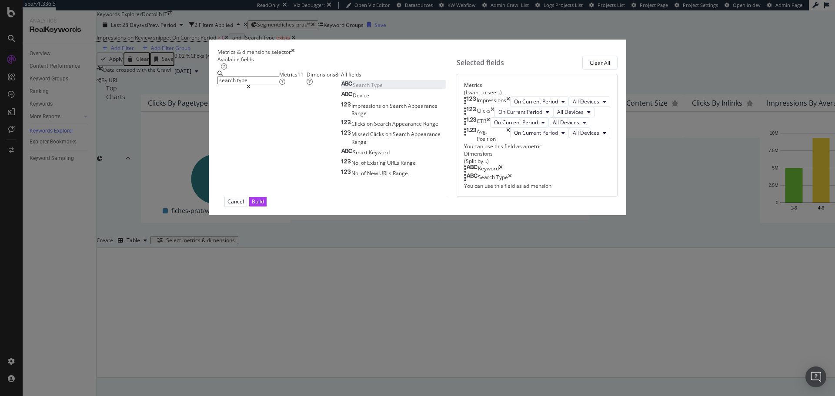
drag, startPoint x: 590, startPoint y: 268, endPoint x: 610, endPoint y: 314, distance: 49.9
click at [503, 174] on icon "times" at bounding box center [501, 169] width 4 height 9
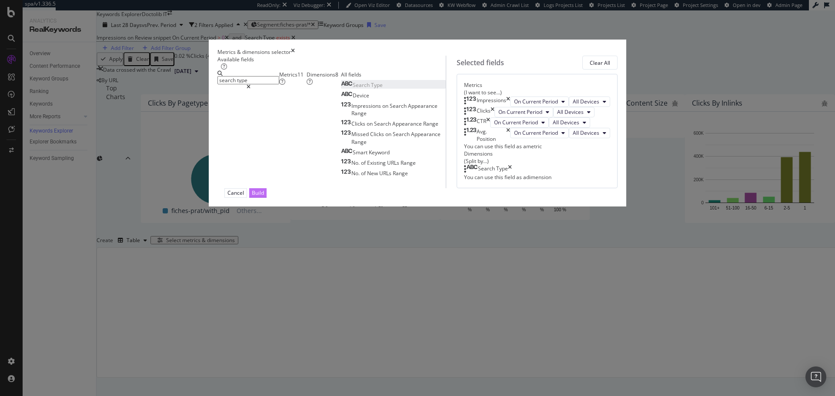
click at [264, 197] on div "Build" at bounding box center [258, 192] width 12 height 7
